Goal: Task Accomplishment & Management: Manage account settings

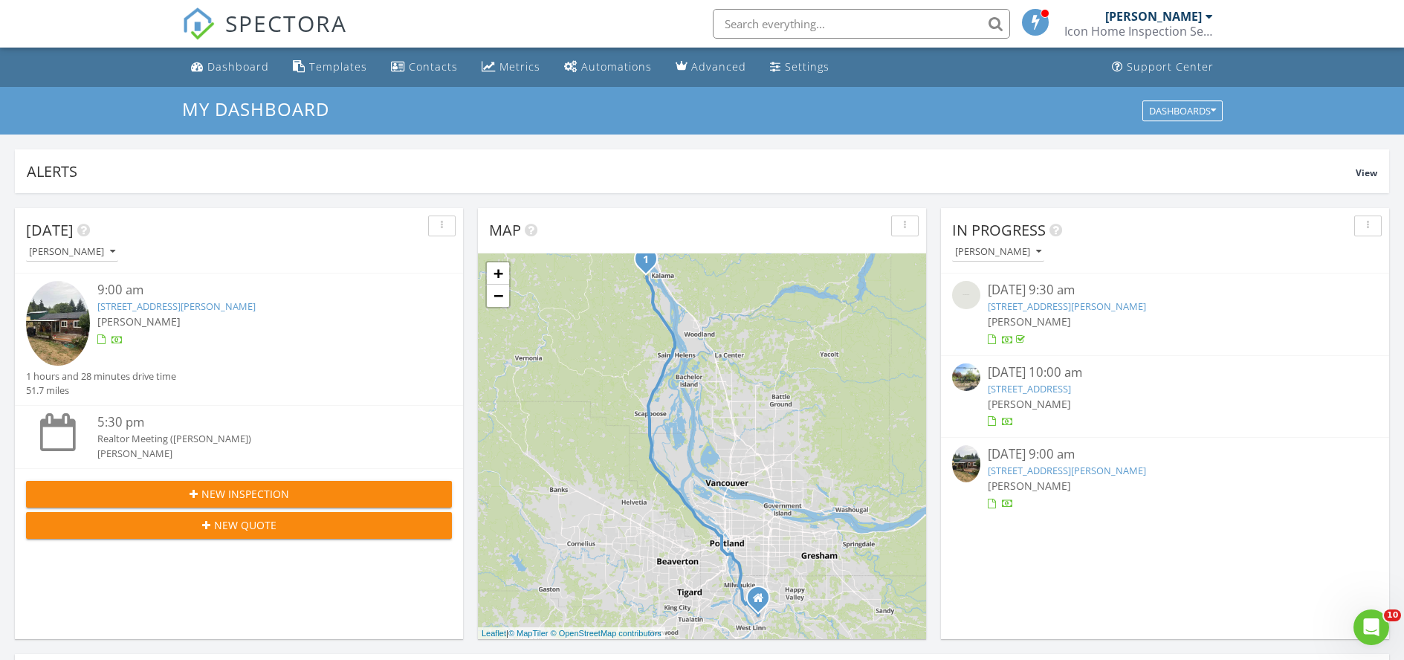
click at [248, 304] on link "69723 Nicolai Cutoff Rd , Rainier, OR 97048" at bounding box center [176, 306] width 158 height 13
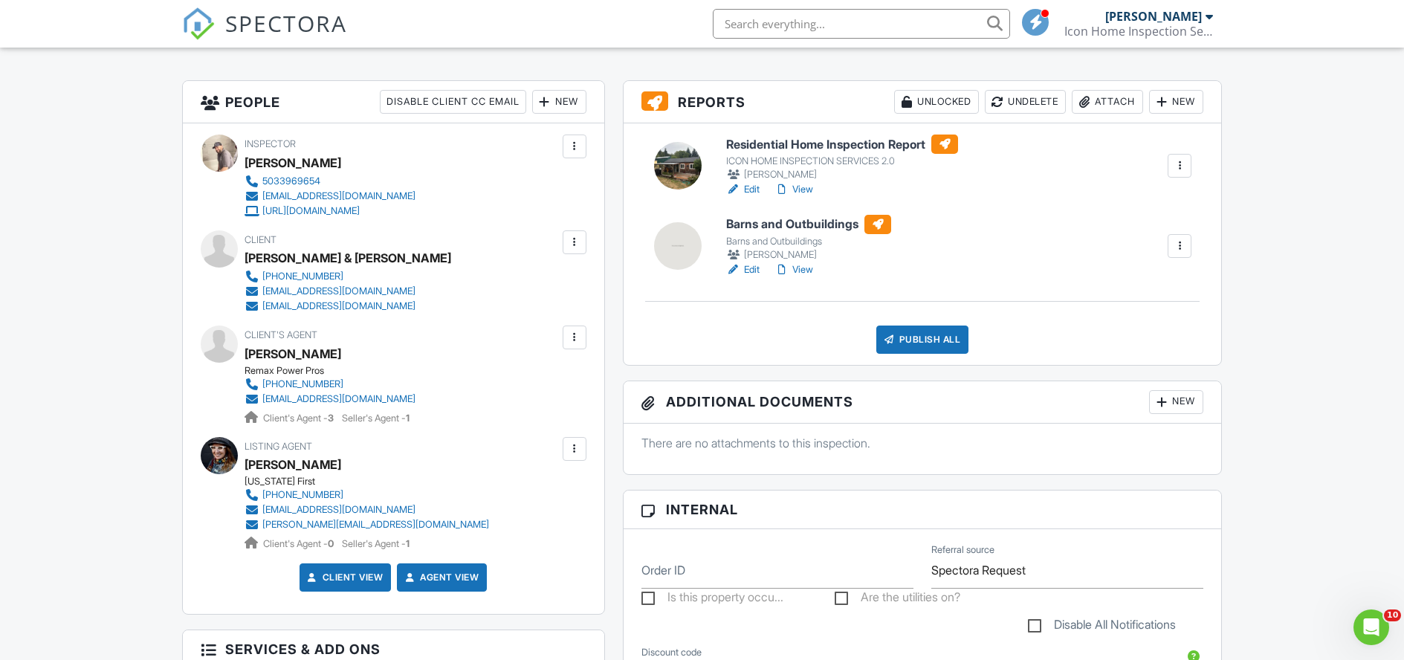
click at [798, 267] on link "View" at bounding box center [794, 269] width 39 height 15
click at [755, 267] on link "Edit" at bounding box center [742, 269] width 33 height 15
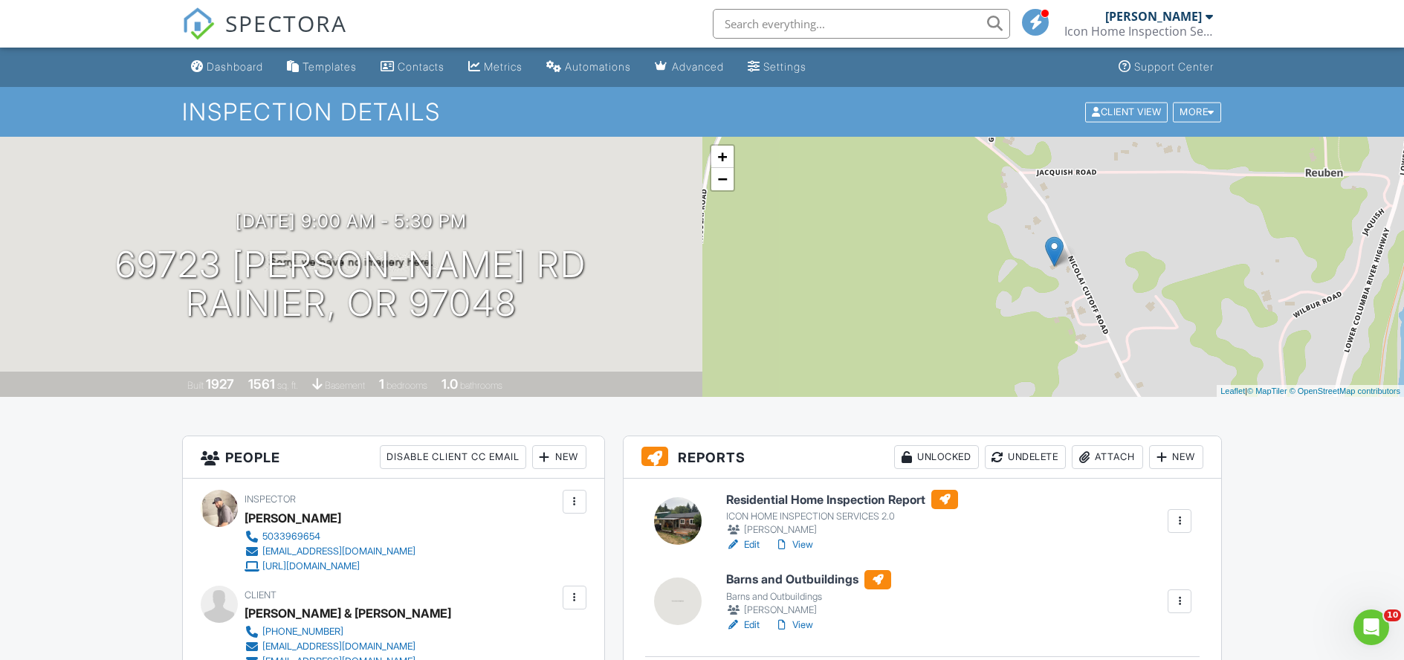
click at [316, 187] on div "08/27/2025 9:00 am - 5:30 pm 69723 Nicolai Cutoff Rd Rainier, OR 97048 Built 19…" at bounding box center [351, 267] width 703 height 260
click at [586, 260] on div at bounding box center [590, 263] width 29 height 28
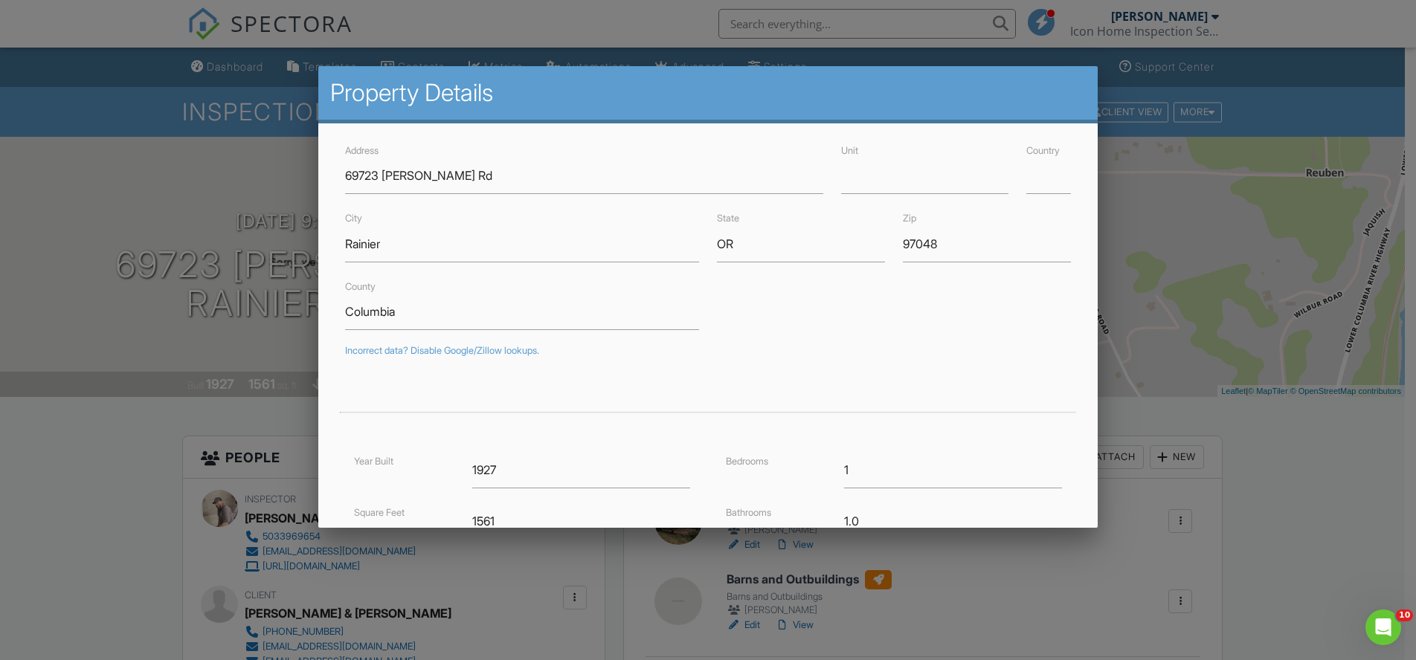
click at [133, 188] on div at bounding box center [708, 338] width 1416 height 825
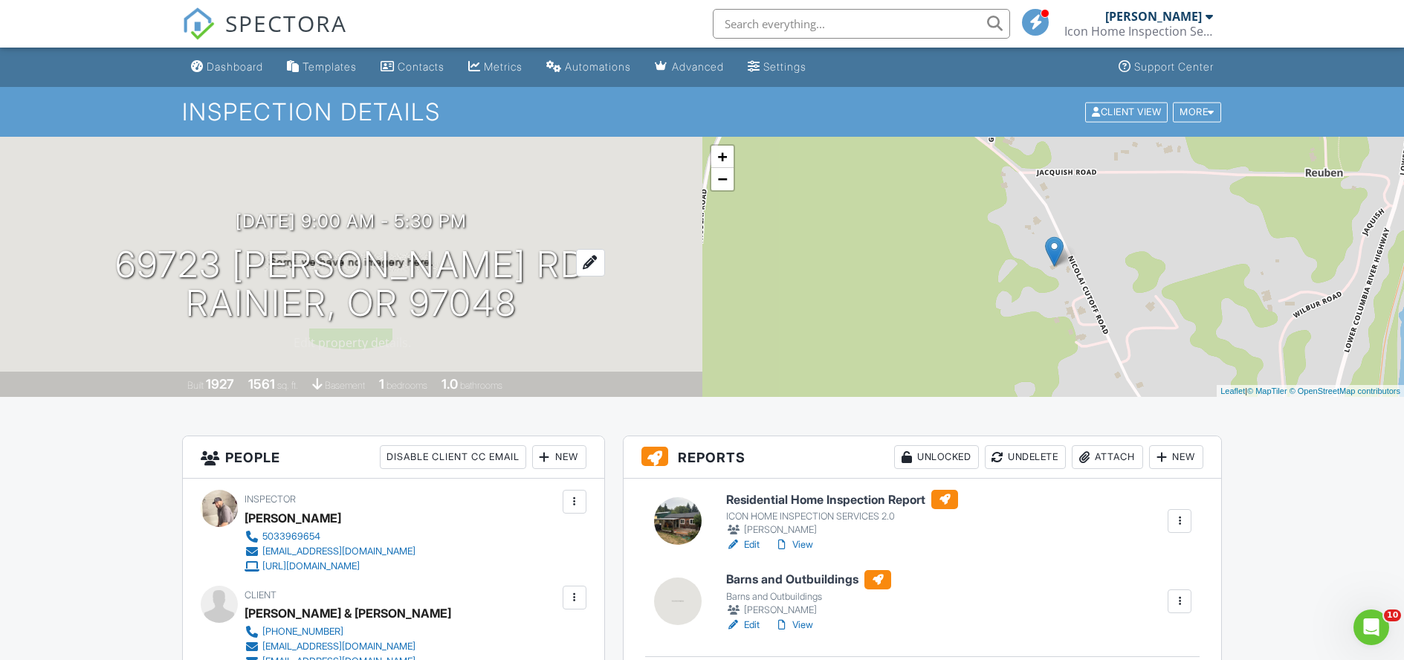
click at [587, 263] on div at bounding box center [590, 263] width 29 height 28
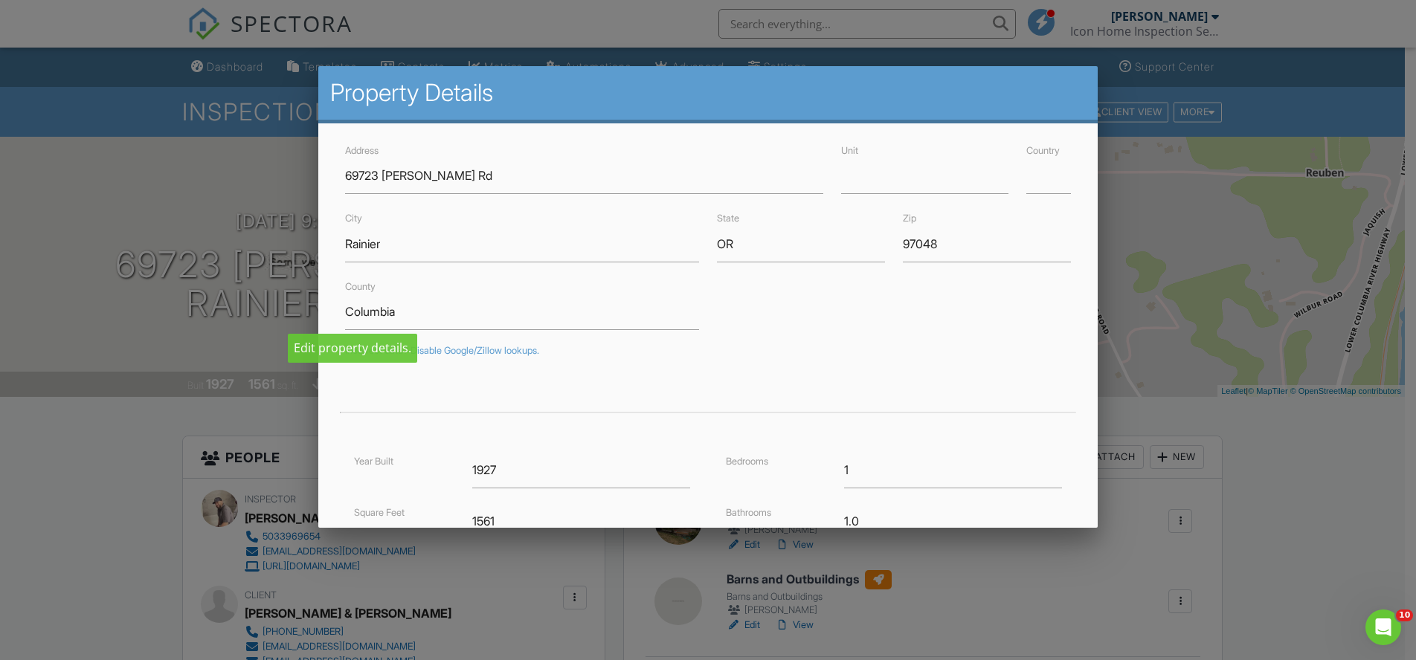
click at [204, 187] on div at bounding box center [708, 338] width 1416 height 825
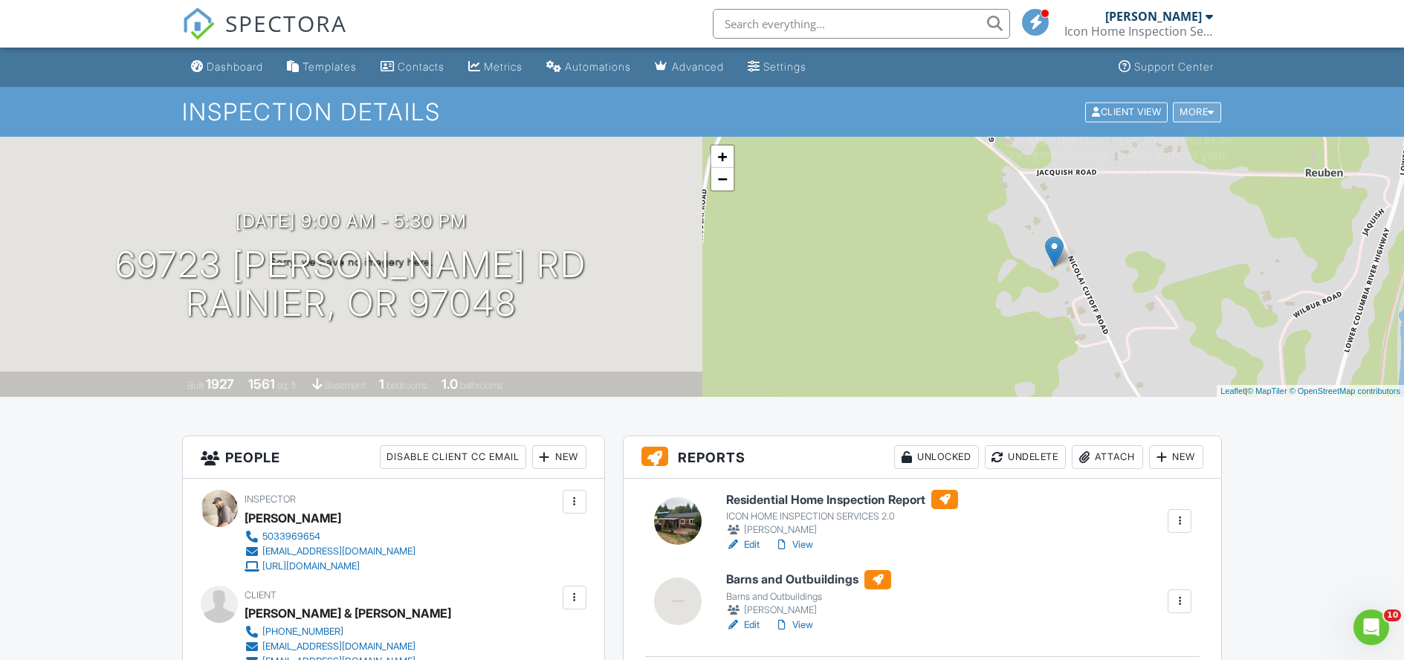
click at [1199, 109] on div "More" at bounding box center [1197, 112] width 48 height 20
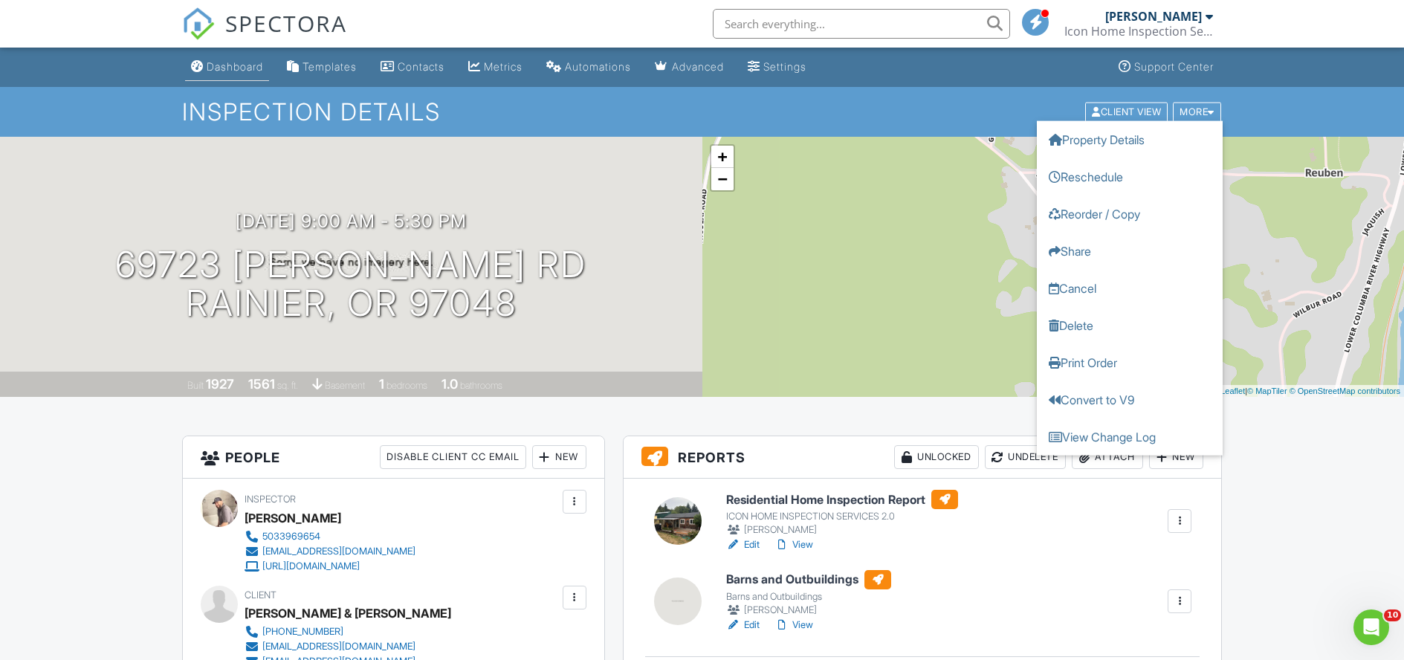
click at [244, 67] on div "Dashboard" at bounding box center [235, 66] width 57 height 13
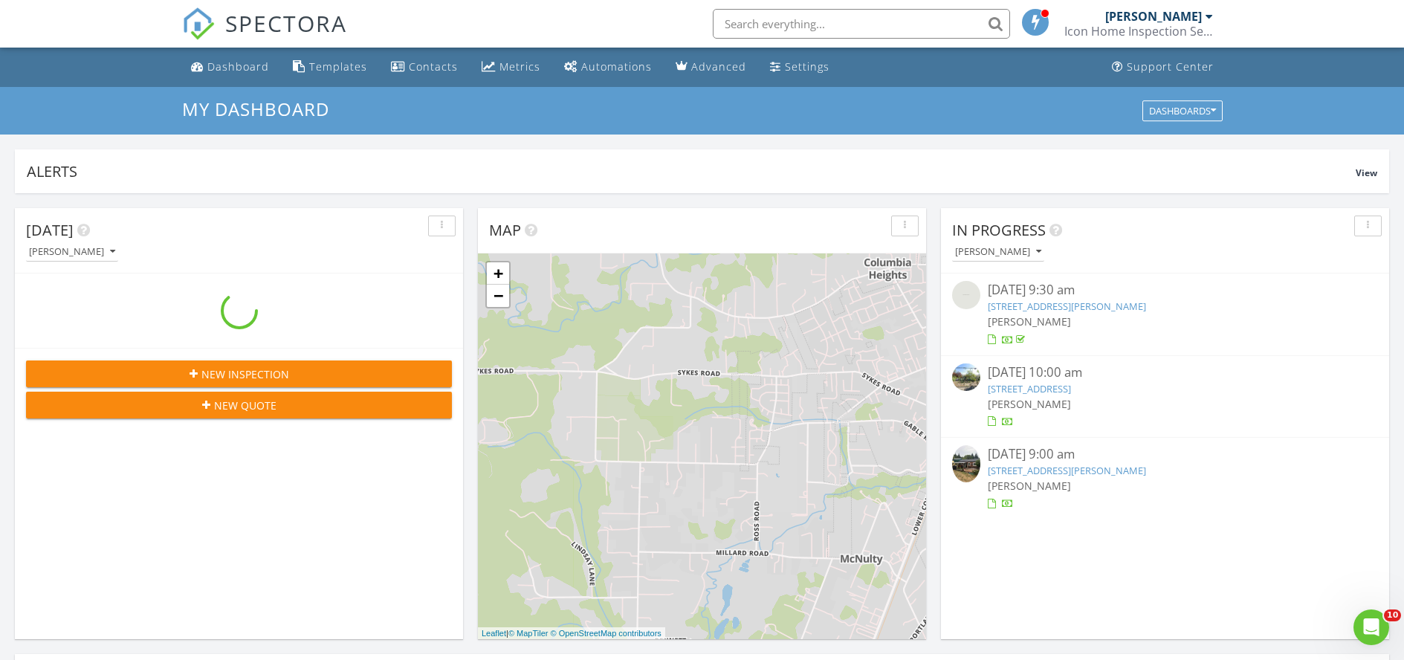
scroll to position [1376, 1427]
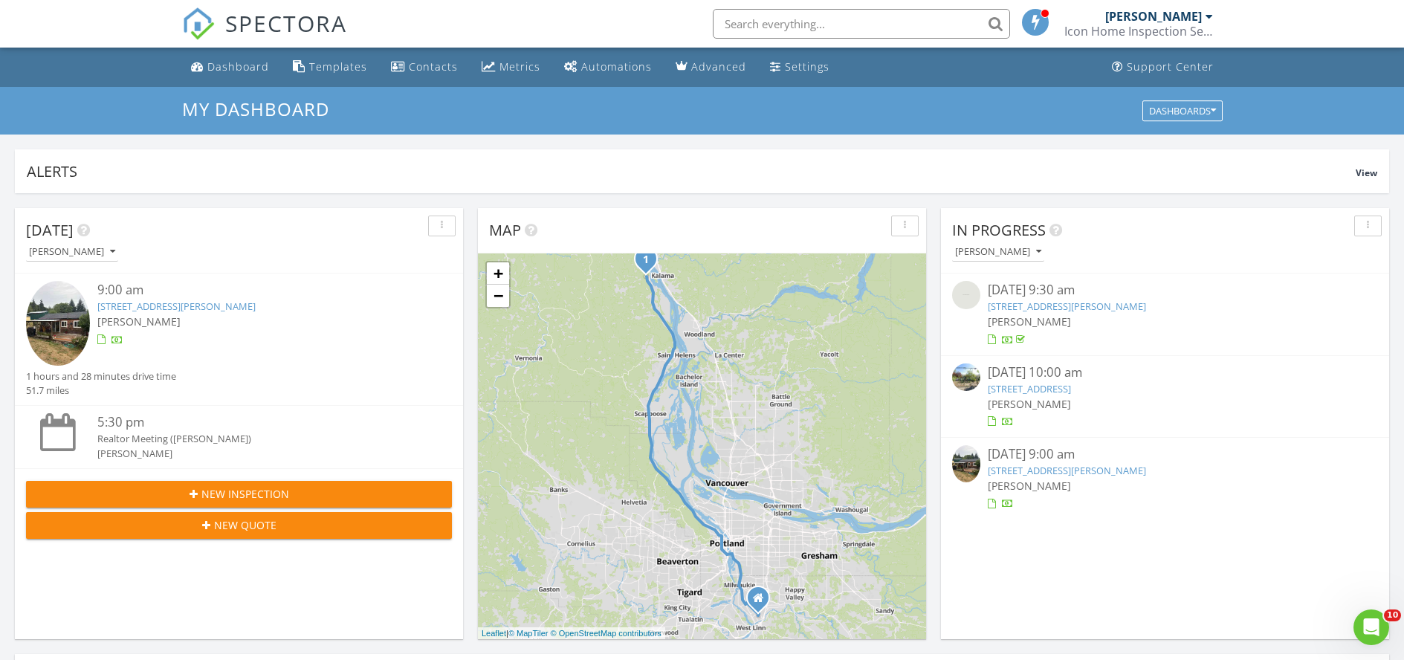
click at [1024, 464] on link "69723 Nicolai Cutoff Rd , Rainier, OR 97048" at bounding box center [1067, 470] width 158 height 13
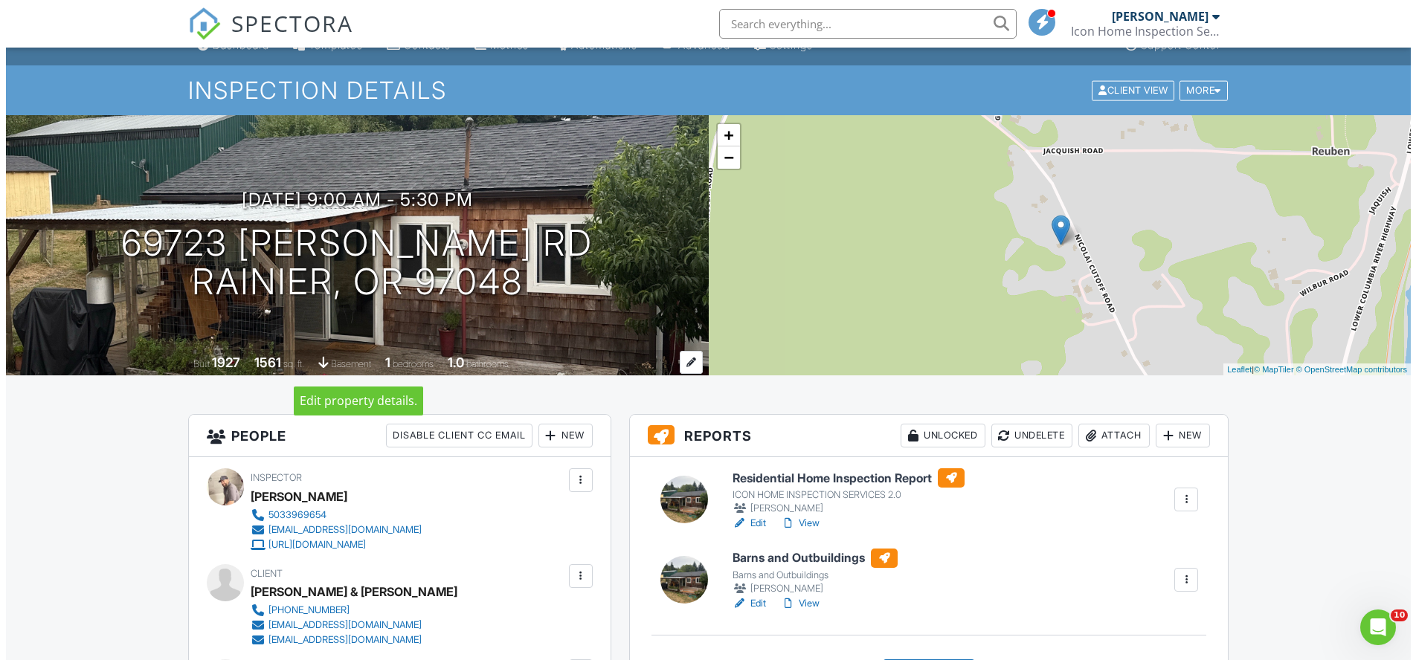
scroll to position [193, 0]
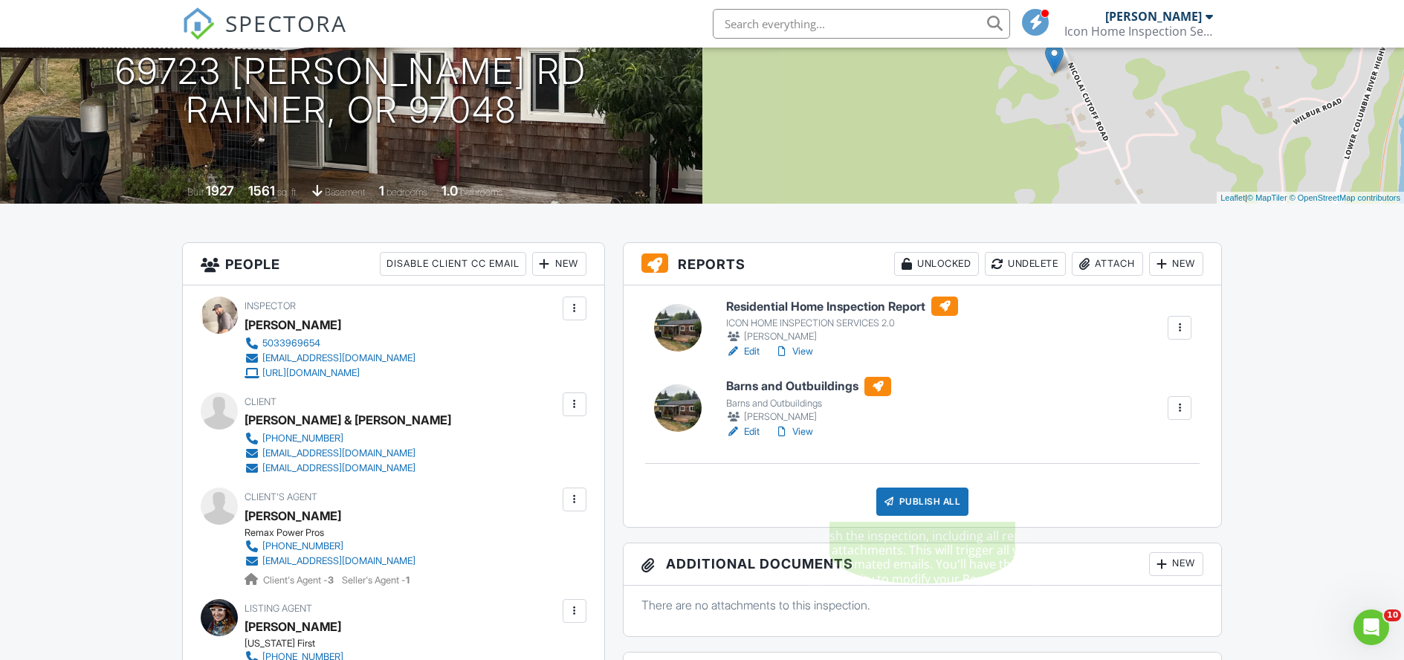
click at [953, 489] on div "Publish All" at bounding box center [923, 502] width 93 height 28
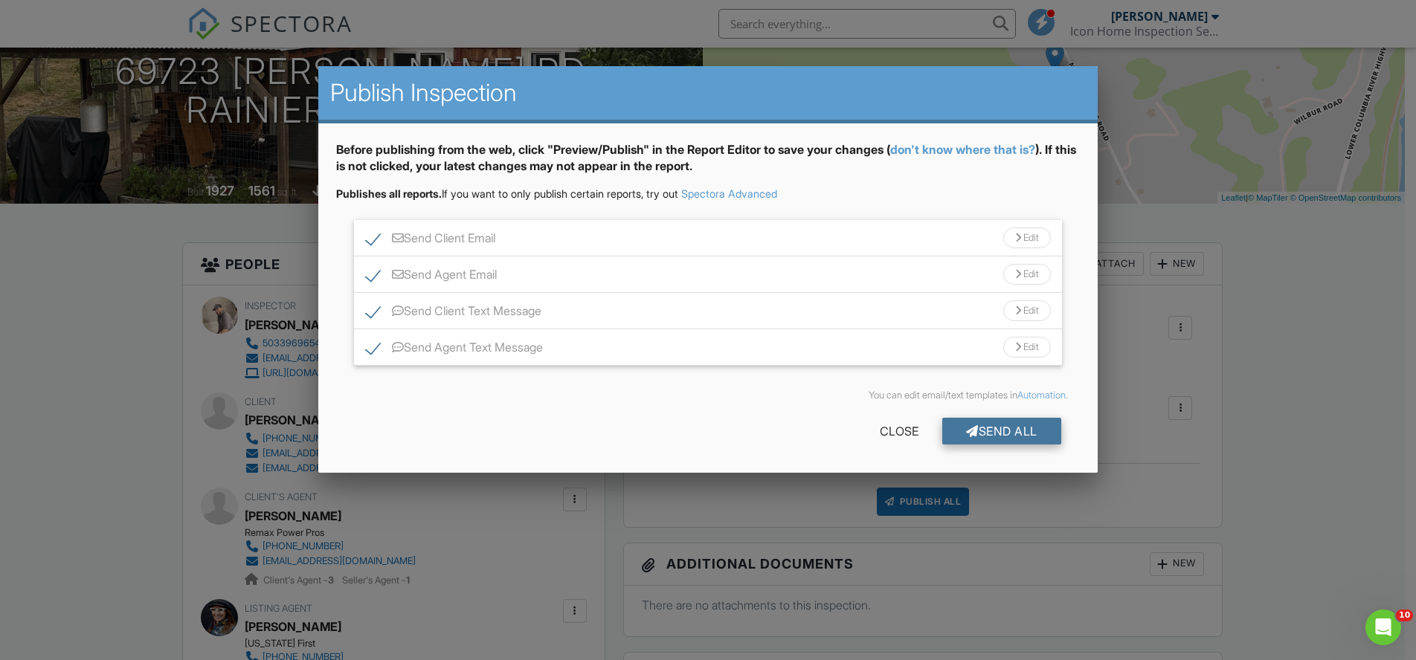
click at [989, 429] on div "Send All" at bounding box center [1001, 431] width 119 height 27
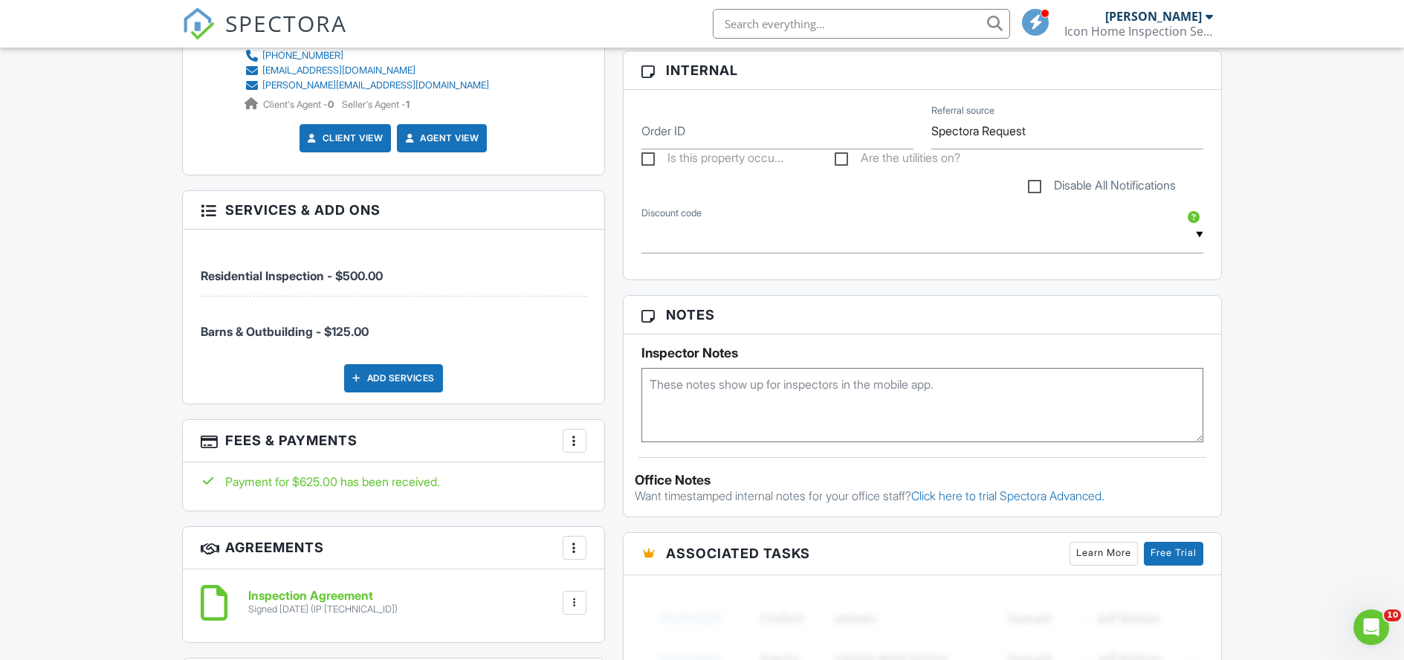
scroll to position [1494, 0]
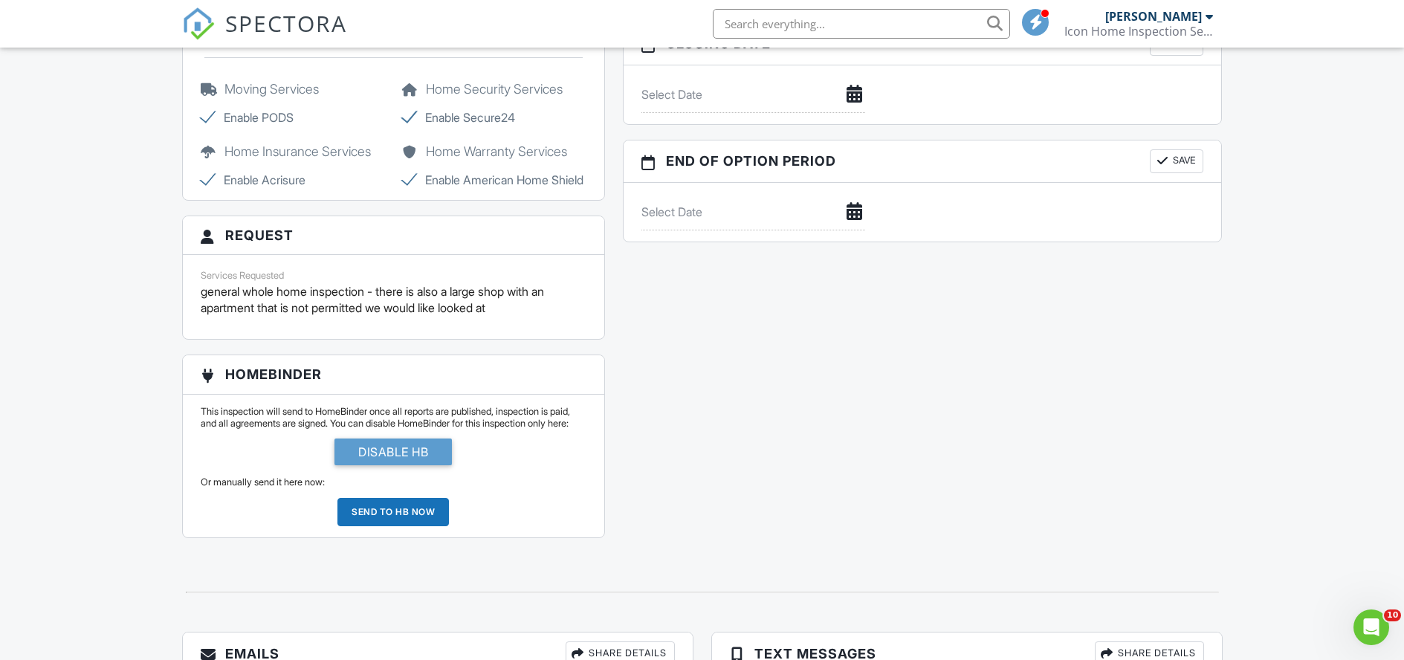
click at [371, 526] on div "Send to HB now" at bounding box center [394, 512] width 112 height 28
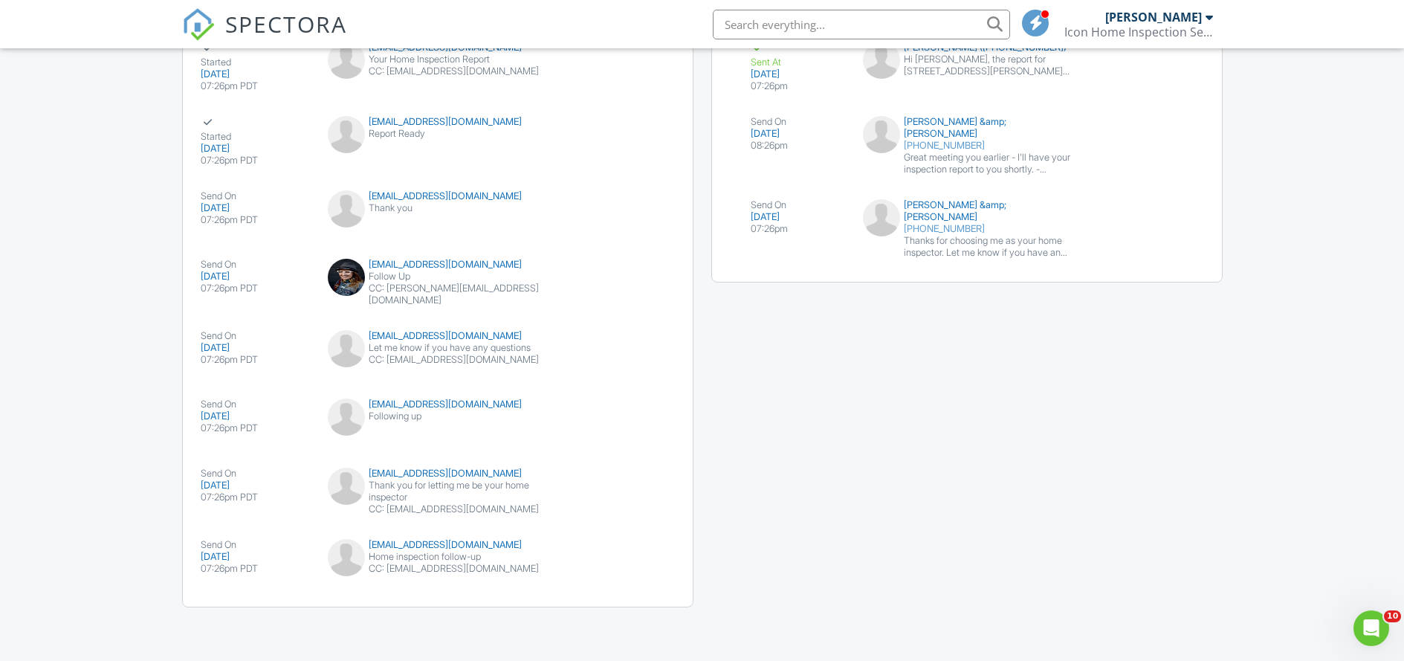
scroll to position [1349, 0]
